Goal: Contribute content

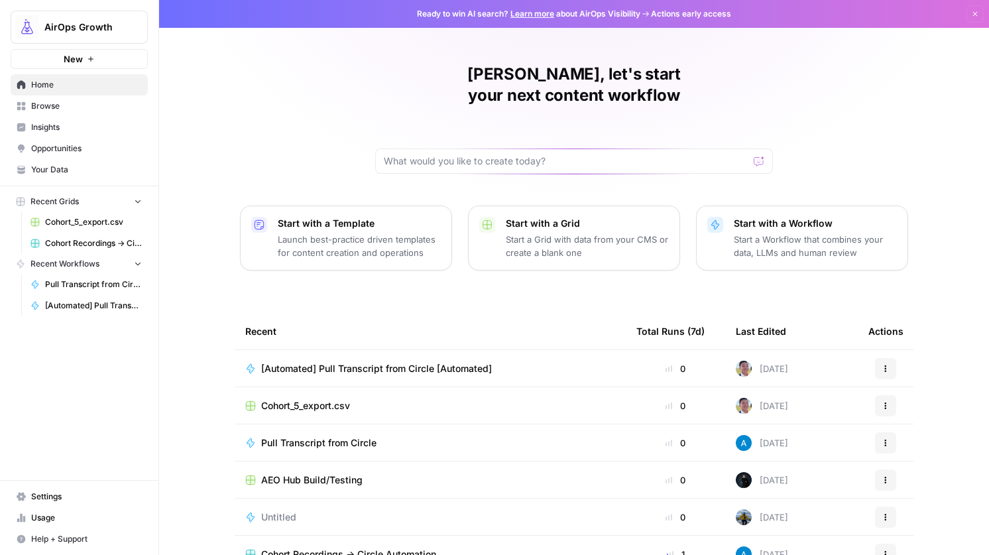
click at [53, 27] on span "AirOps Growth" at bounding box center [84, 27] width 80 height 13
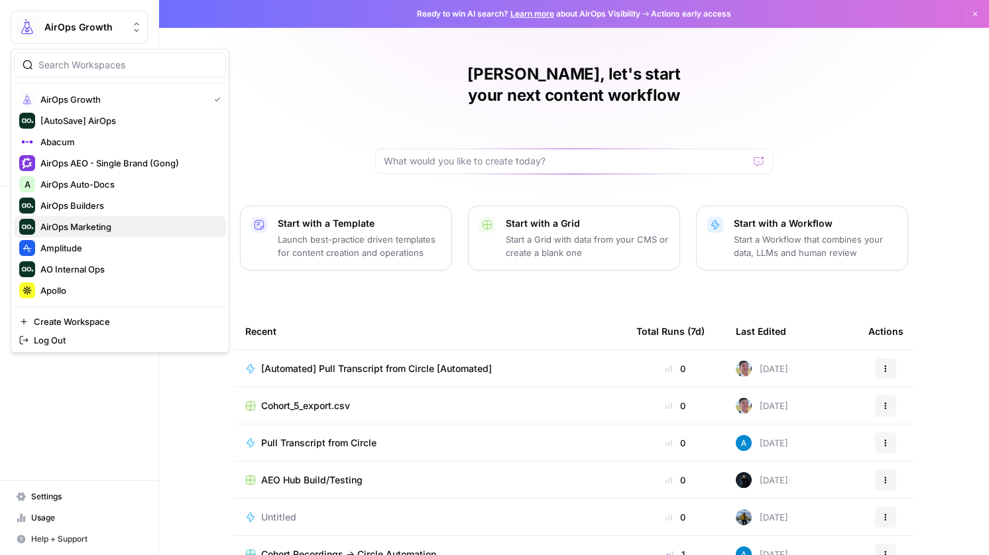
scroll to position [21, 0]
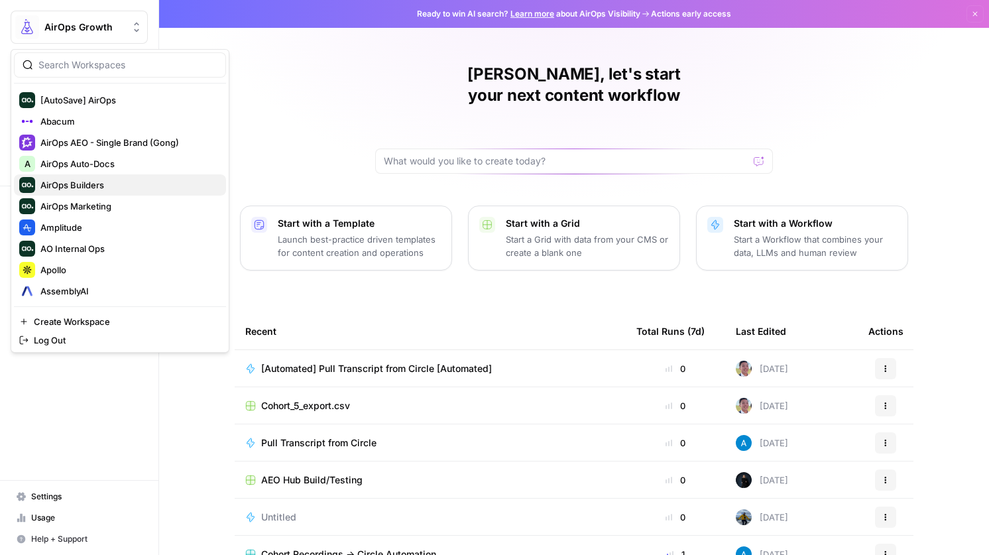
click at [115, 174] on button "AirOps Builders" at bounding box center [120, 184] width 212 height 21
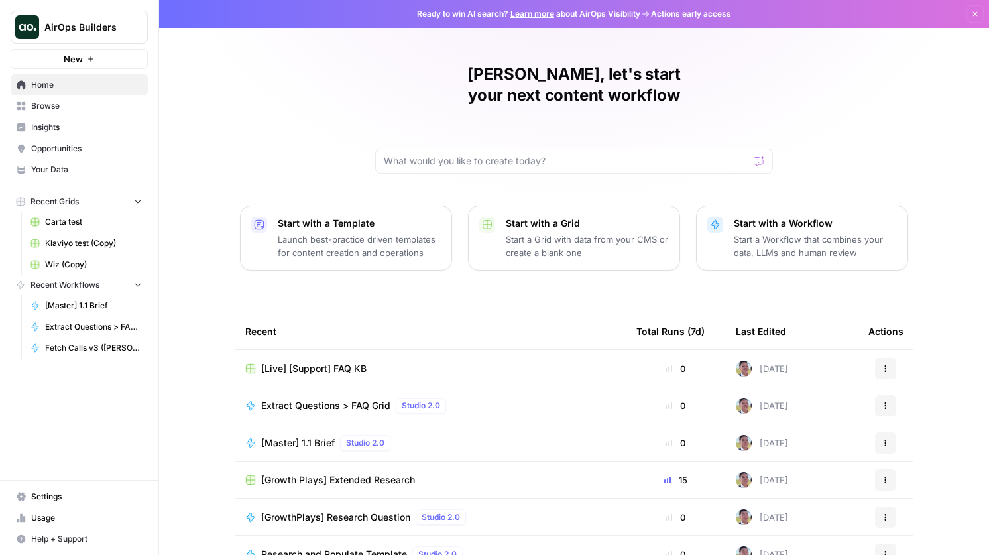
click at [329, 362] on span "[Live] [Support] FAQ KB" at bounding box center [313, 368] width 105 height 13
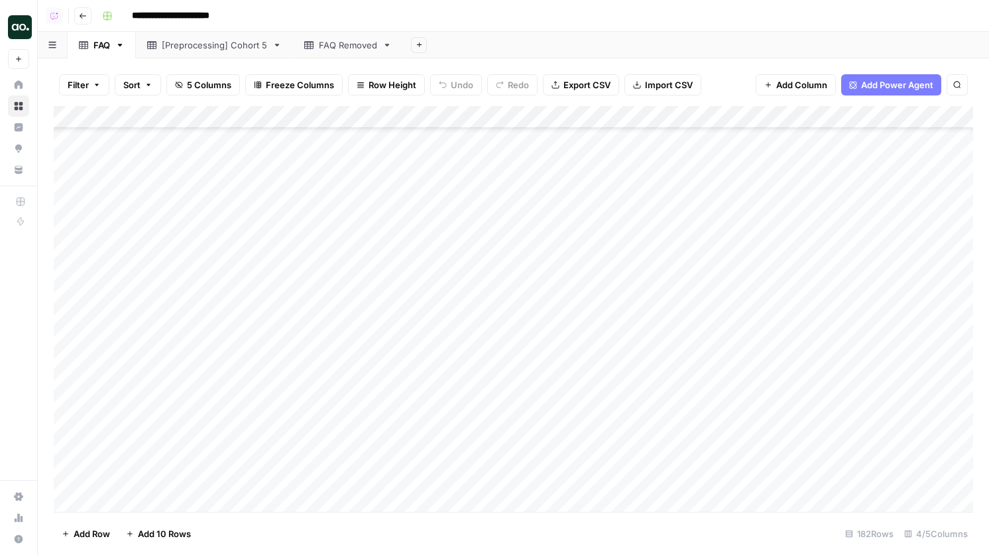
scroll to position [1848, 0]
click at [334, 52] on link "FAQ Removed" at bounding box center [348, 45] width 110 height 27
click at [335, 48] on div "FAQ Removed" at bounding box center [348, 44] width 58 height 13
click at [335, 50] on div "FAQ Removed" at bounding box center [348, 44] width 58 height 13
click at [334, 46] on div "FAQ Removed" at bounding box center [348, 44] width 58 height 13
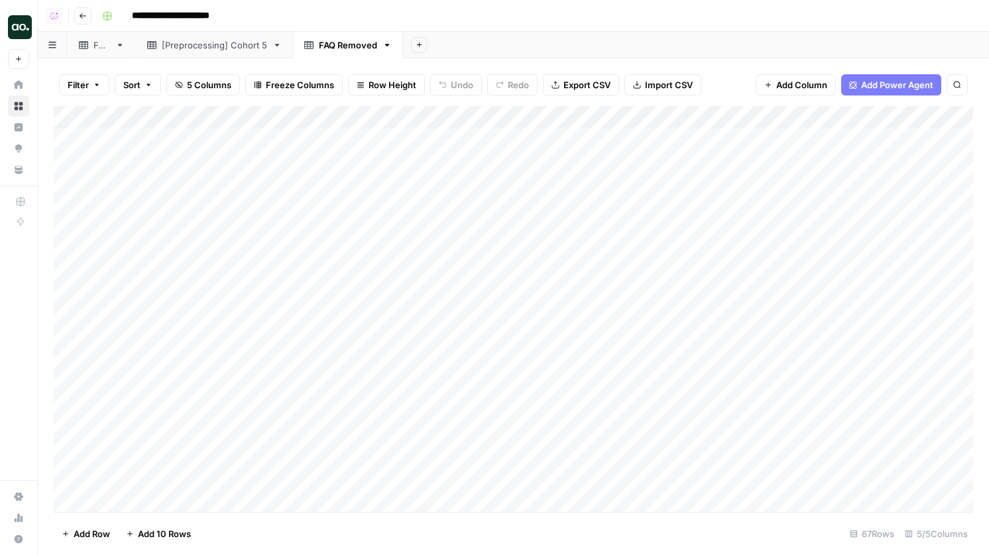
click at [334, 46] on div "FAQ Removed" at bounding box center [348, 44] width 58 height 13
click at [334, 46] on input "**********" at bounding box center [349, 44] width 60 height 17
type input "**********"
click at [86, 46] on icon at bounding box center [83, 45] width 9 height 8
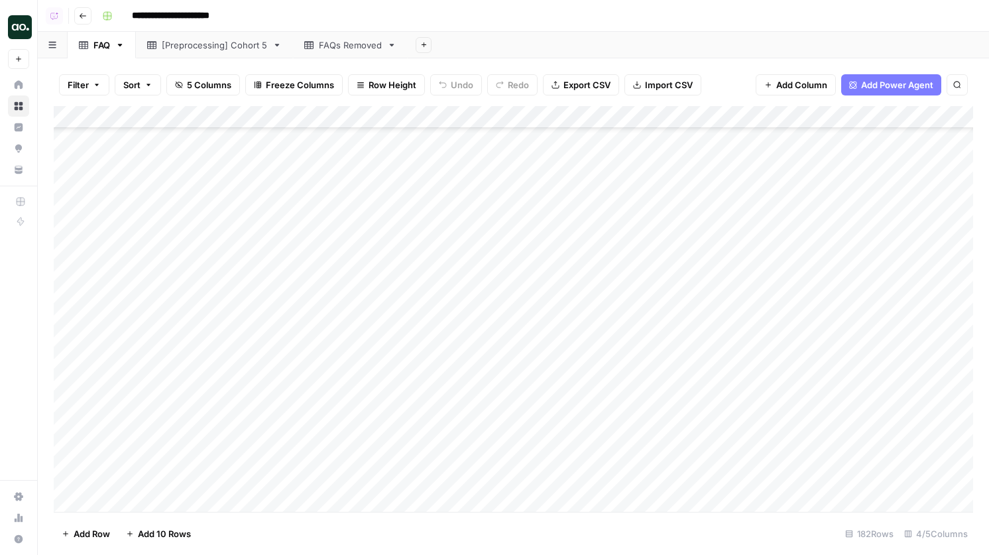
click at [409, 422] on div "Add Column" at bounding box center [514, 309] width 920 height 406
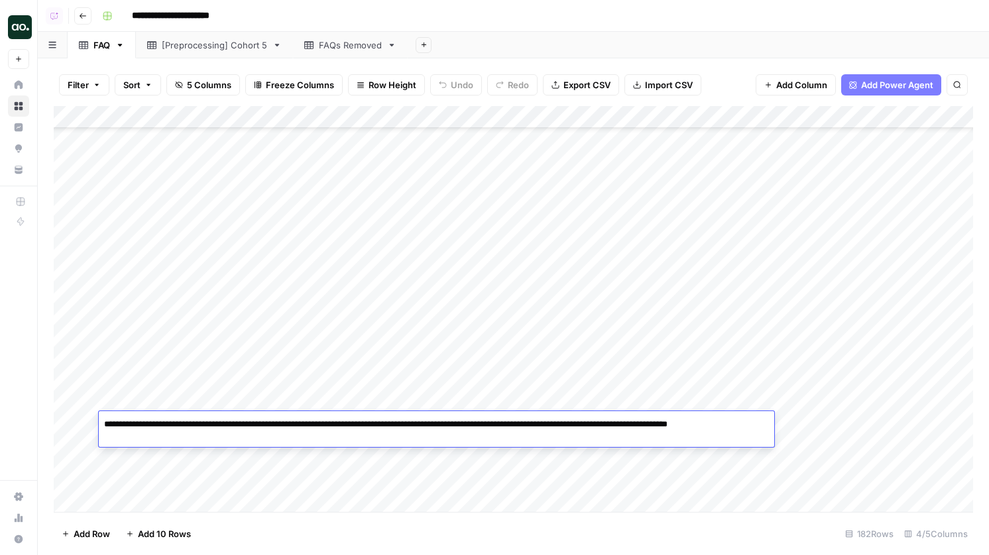
click at [196, 404] on div "Add Column" at bounding box center [514, 309] width 920 height 406
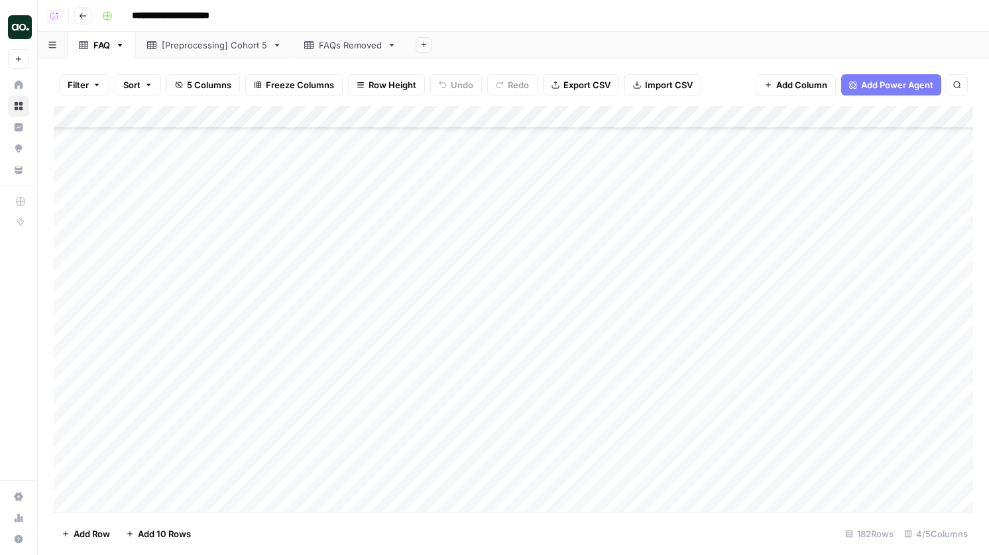
click at [301, 421] on div "Add Column" at bounding box center [514, 309] width 920 height 406
click at [332, 471] on div "Add Column" at bounding box center [514, 309] width 920 height 406
click at [447, 422] on div "Add Column" at bounding box center [514, 309] width 920 height 406
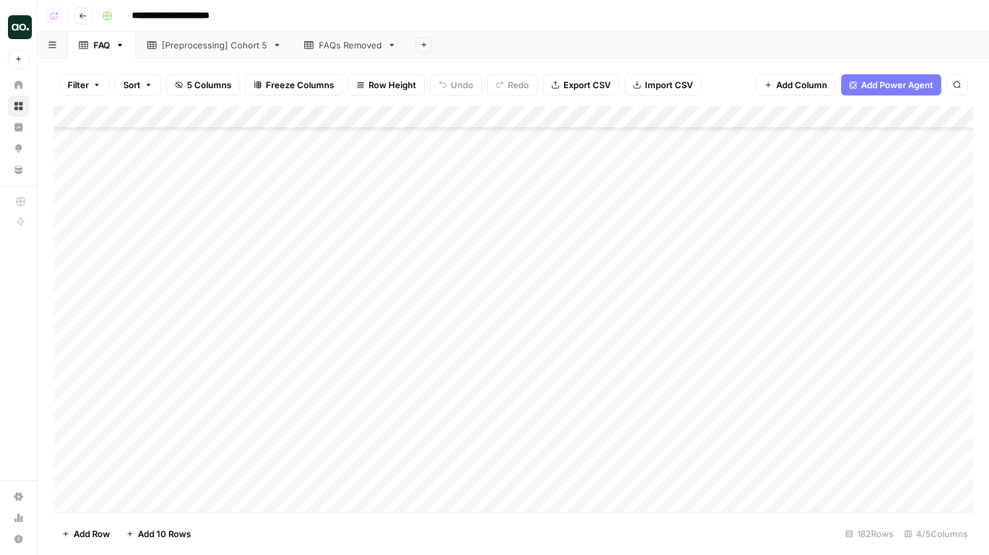
click at [447, 422] on div "Add Column" at bounding box center [514, 309] width 920 height 406
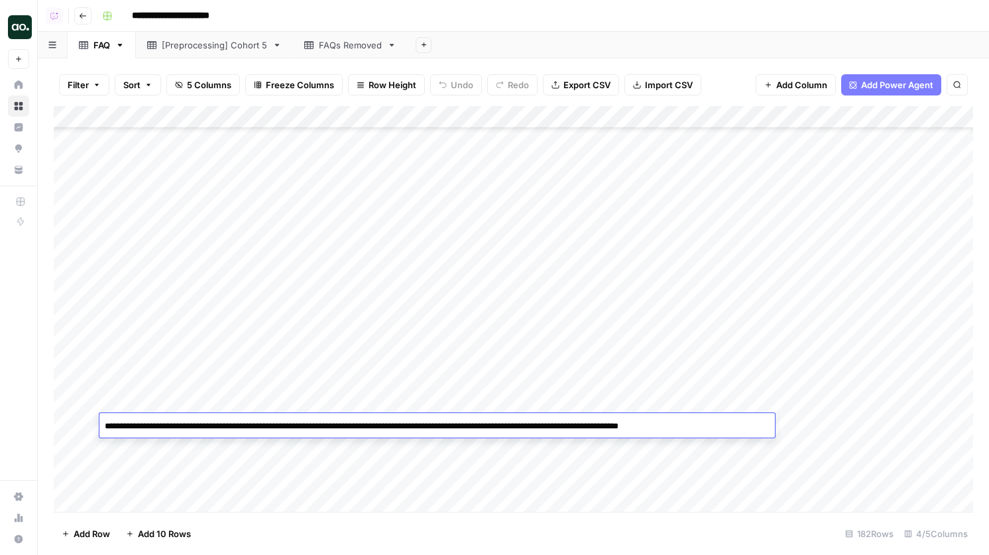
click at [788, 425] on div "Add Column" at bounding box center [514, 309] width 920 height 406
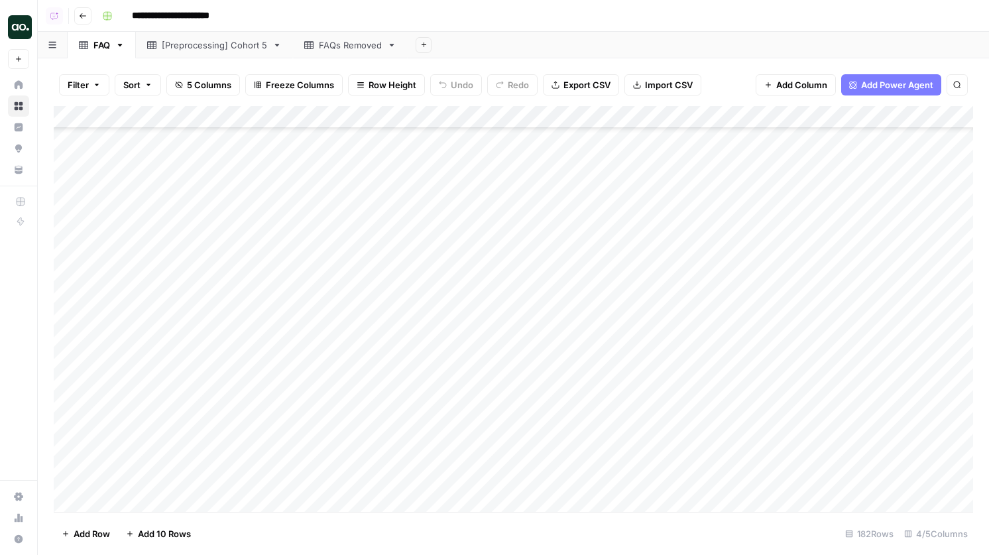
click at [788, 425] on div "Add Column" at bounding box center [514, 309] width 920 height 406
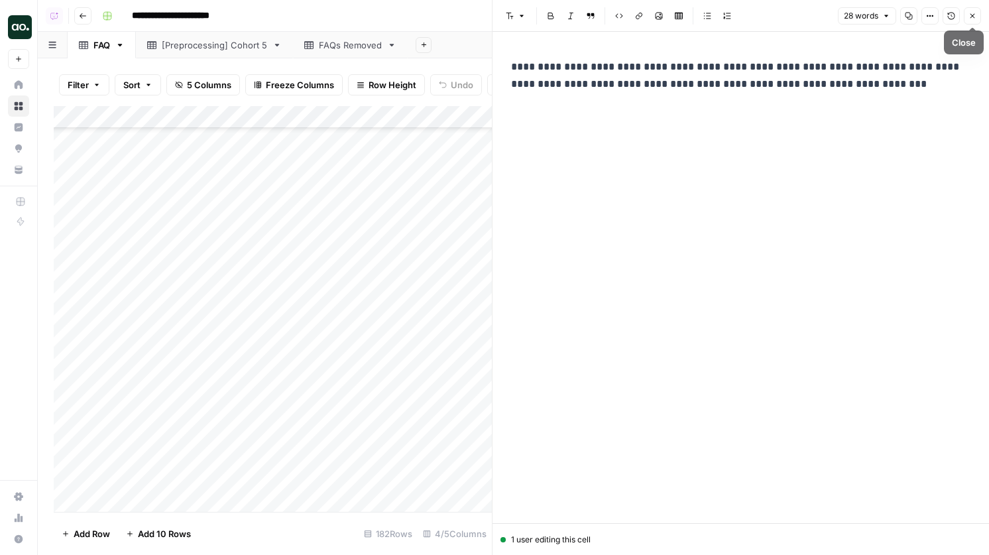
click at [971, 12] on icon "button" at bounding box center [973, 16] width 8 height 8
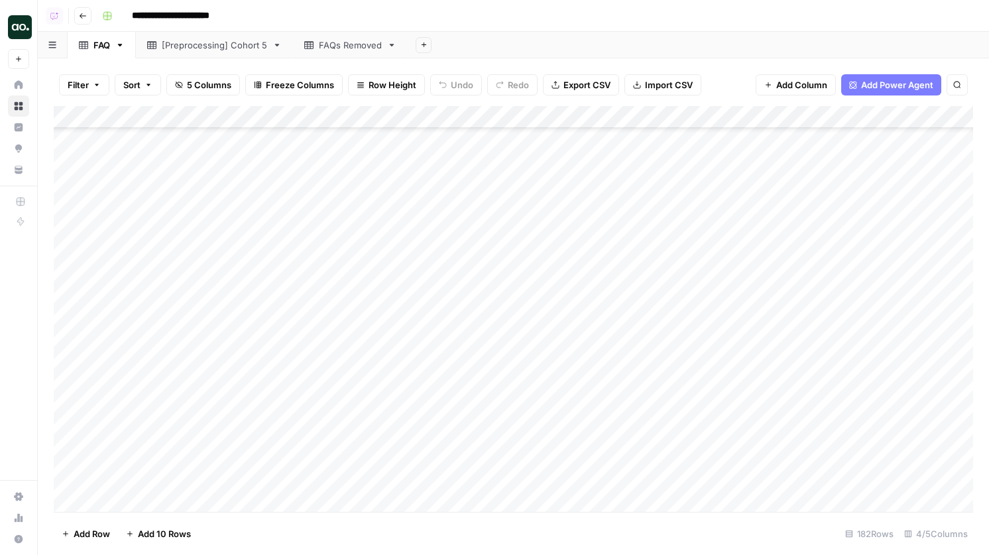
click at [515, 422] on div "Add Column" at bounding box center [514, 309] width 920 height 406
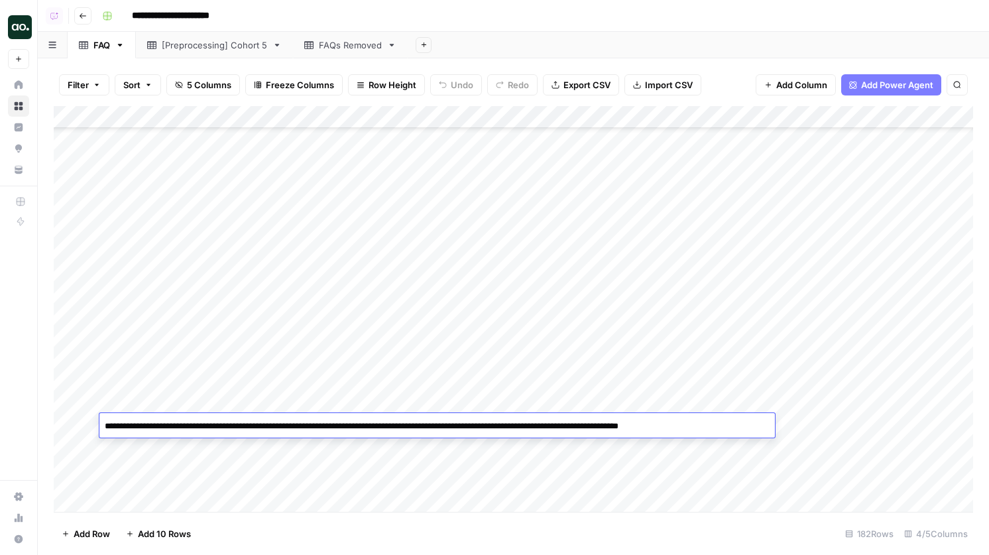
drag, startPoint x: 736, startPoint y: 430, endPoint x: 99, endPoint y: 428, distance: 636.5
click at [99, 428] on textarea "**********" at bounding box center [437, 426] width 676 height 19
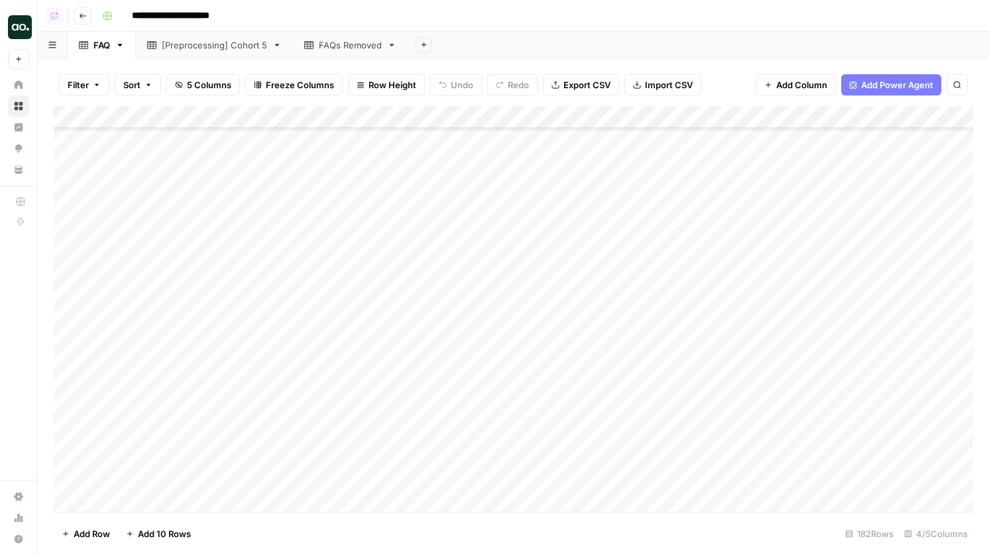
click at [352, 378] on div "Add Column" at bounding box center [514, 309] width 920 height 406
click at [587, 406] on div "Add Column" at bounding box center [514, 309] width 920 height 406
click at [353, 434] on div "Add Column" at bounding box center [514, 309] width 920 height 406
